Goal: Use online tool/utility: Utilize a website feature to perform a specific function

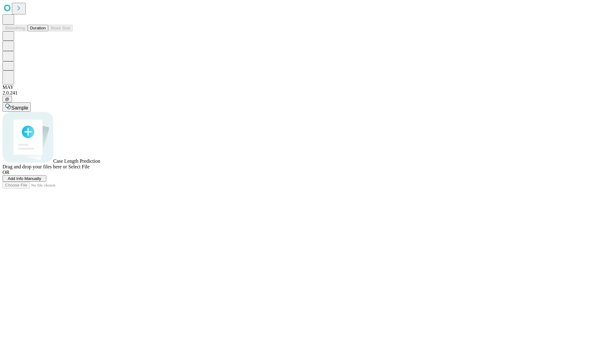
click at [90, 169] on span "Select File" at bounding box center [78, 166] width 21 height 5
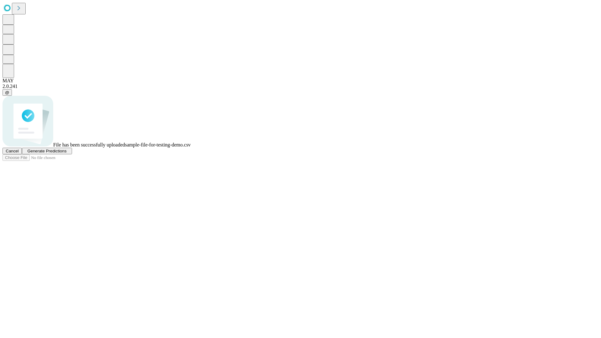
click at [66, 153] on span "Generate Predictions" at bounding box center [46, 151] width 39 height 5
